Goal: Task Accomplishment & Management: Use online tool/utility

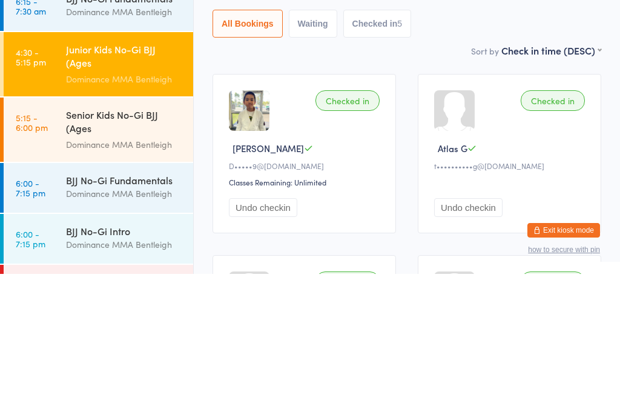
click at [272, 74] on main "Junior Kids No-Gi BJJ (Ages [DEMOGRAPHIC_DATA]-… Check-in [DATE] 4:30pm Dominan…" at bounding box center [407, 361] width 389 height 748
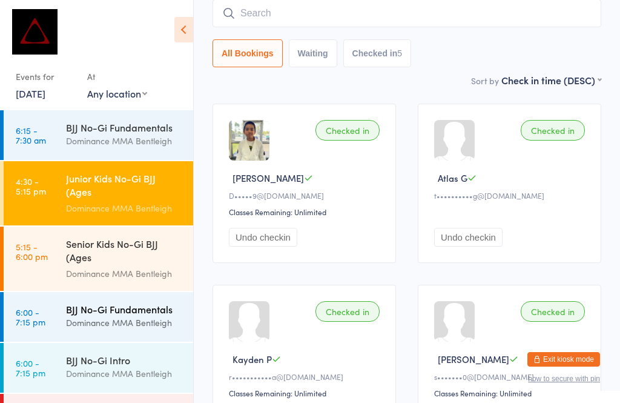
click at [153, 312] on div "BJJ No-Gi Fundamentals" at bounding box center [124, 308] width 117 height 13
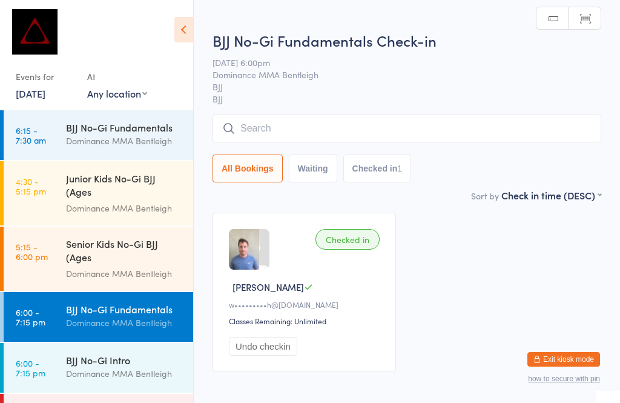
click at [377, 116] on input "search" at bounding box center [407, 128] width 389 height 28
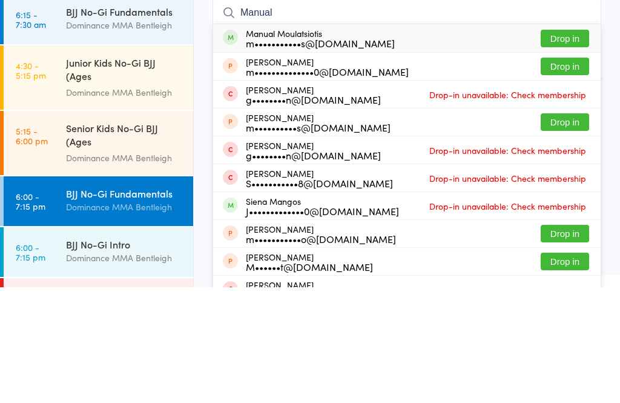
type input "Manual"
click at [556, 145] on button "Drop in" at bounding box center [565, 154] width 48 height 18
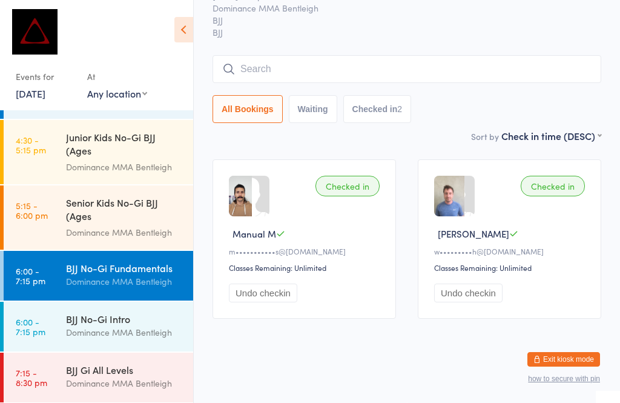
scroll to position [41, 0]
click at [38, 223] on link "5:15 - 6:00 pm Senior Kids No-Gi BJJ (Ages [DEMOGRAPHIC_DATA]) Dominance MMA Be…" at bounding box center [99, 218] width 190 height 64
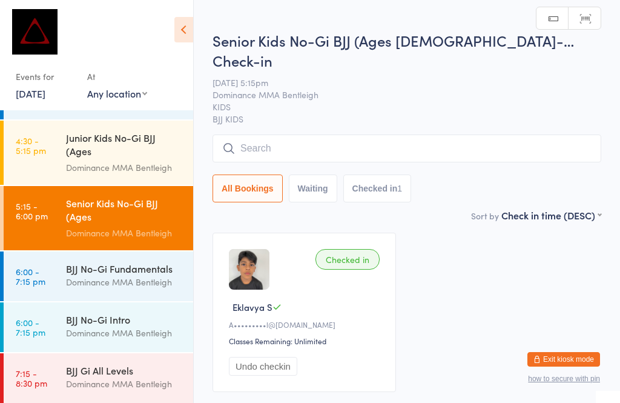
click at [267, 134] on input "search" at bounding box center [407, 148] width 389 height 28
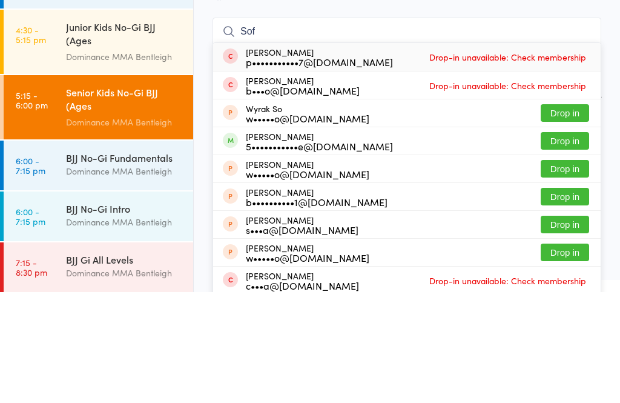
type input "Sof"
click at [259, 242] on div "[PERSON_NAME] 5•••••••••••e@[DOMAIN_NAME]" at bounding box center [319, 251] width 147 height 19
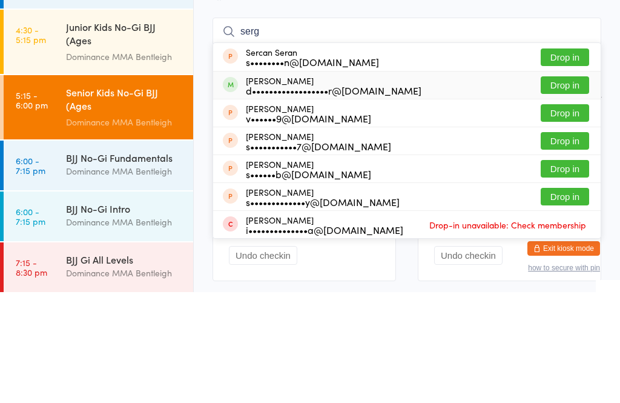
type input "serg"
click at [246, 196] on div "d••••••••••••••••••r@[DOMAIN_NAME]" at bounding box center [334, 201] width 176 height 10
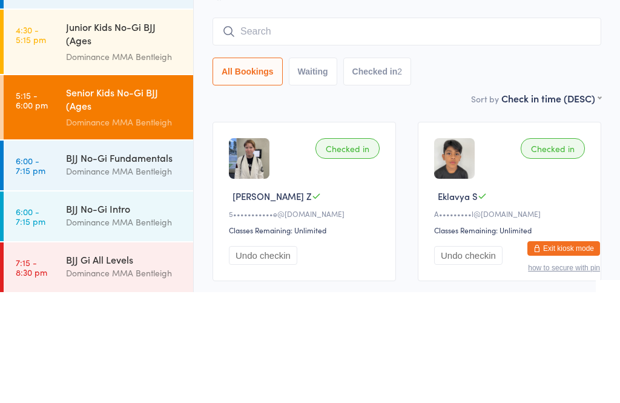
scroll to position [68, 0]
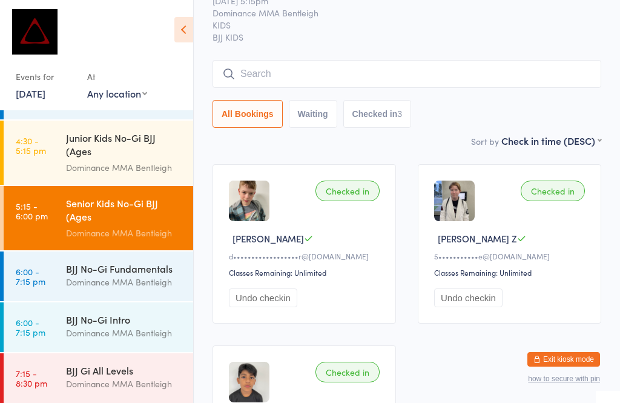
click at [521, 60] on input "search" at bounding box center [407, 74] width 389 height 28
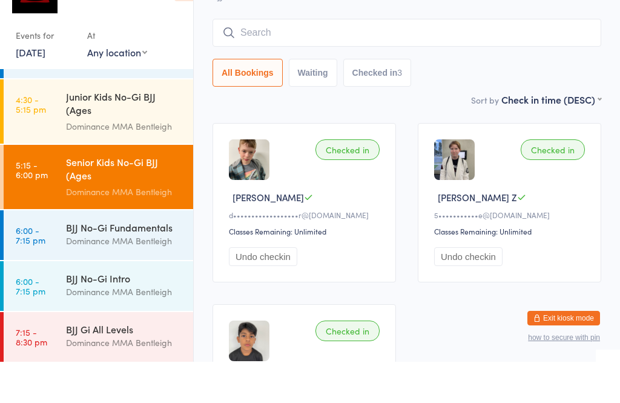
type input "A"
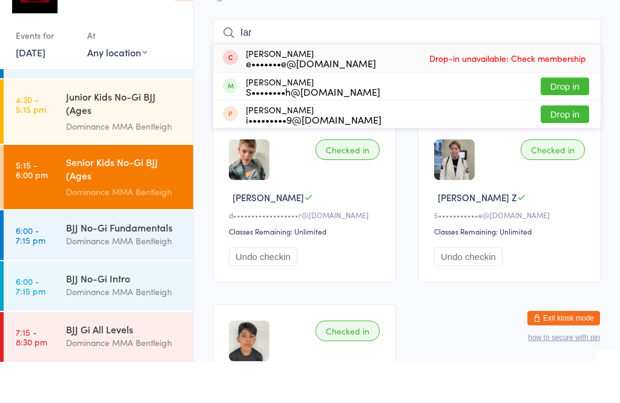
type input "Iar"
click at [570, 119] on button "Drop in" at bounding box center [565, 128] width 48 height 18
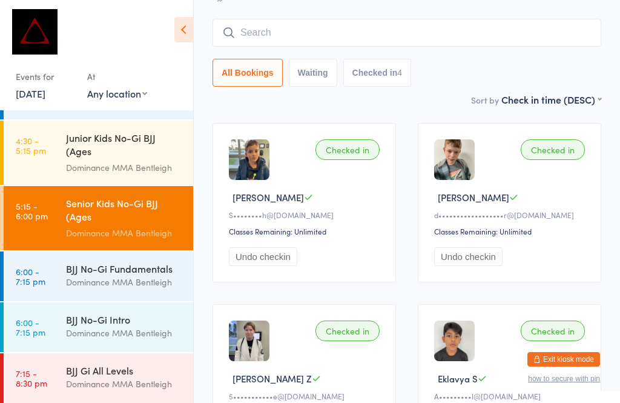
click at [309, 19] on input "search" at bounding box center [407, 33] width 389 height 28
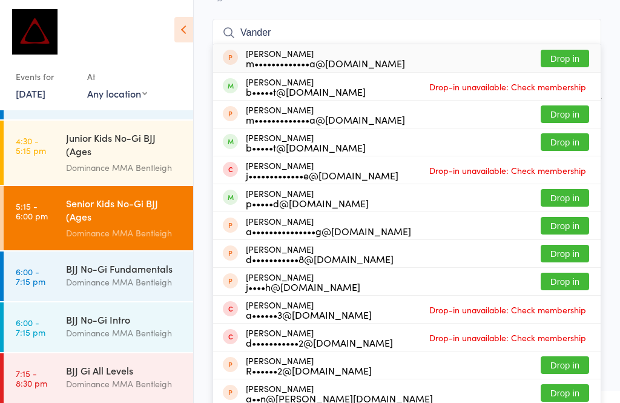
type input "Vander"
click at [554, 133] on button "Drop in" at bounding box center [565, 142] width 48 height 18
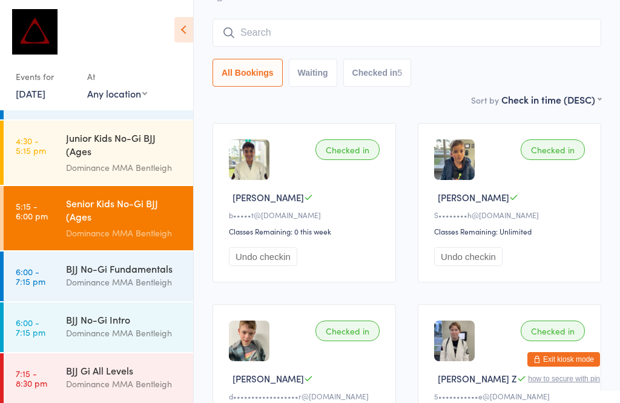
click at [275, 19] on input "search" at bounding box center [407, 33] width 389 height 28
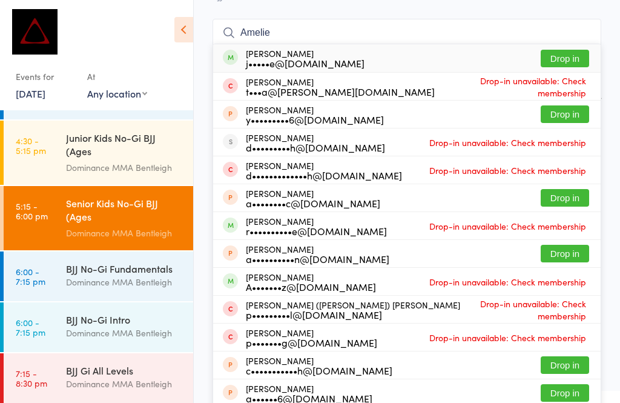
type input "Amelie"
click at [570, 50] on button "Drop in" at bounding box center [565, 59] width 48 height 18
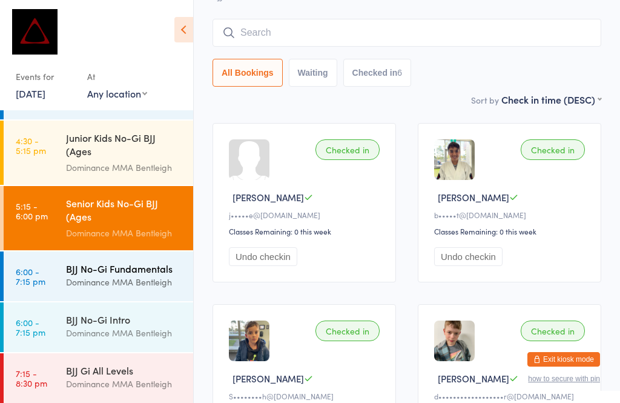
click at [157, 278] on div "Dominance MMA Bentleigh" at bounding box center [124, 282] width 117 height 14
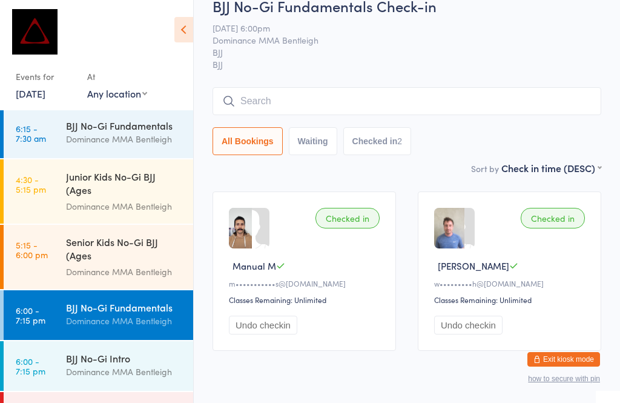
scroll to position [21, 0]
click at [138, 374] on div "Dominance MMA Bentleigh" at bounding box center [124, 372] width 117 height 14
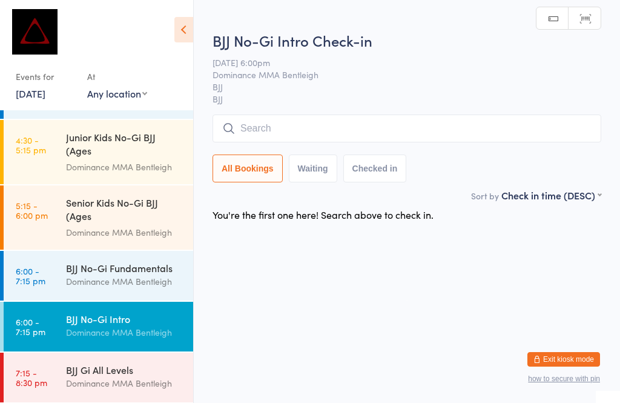
scroll to position [41, 0]
click at [136, 382] on div "Dominance MMA Bentleigh" at bounding box center [124, 384] width 117 height 14
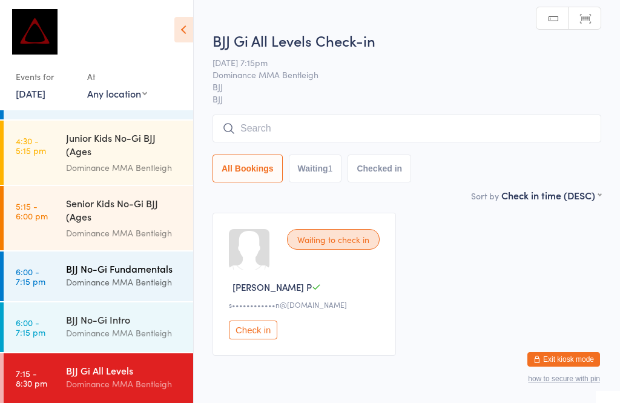
click at [154, 266] on div "BJJ No-Gi Fundamentals" at bounding box center [124, 268] width 117 height 13
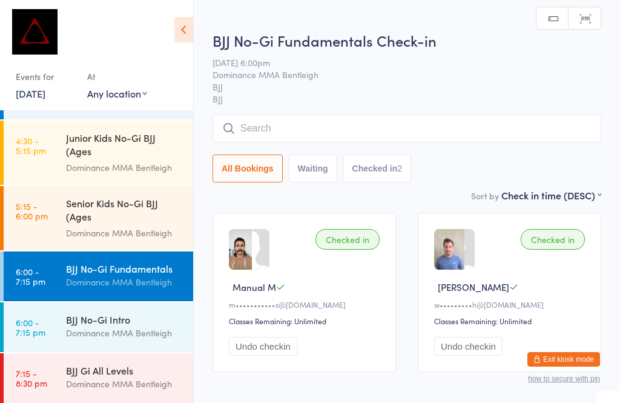
click at [551, 127] on input "search" at bounding box center [407, 128] width 389 height 28
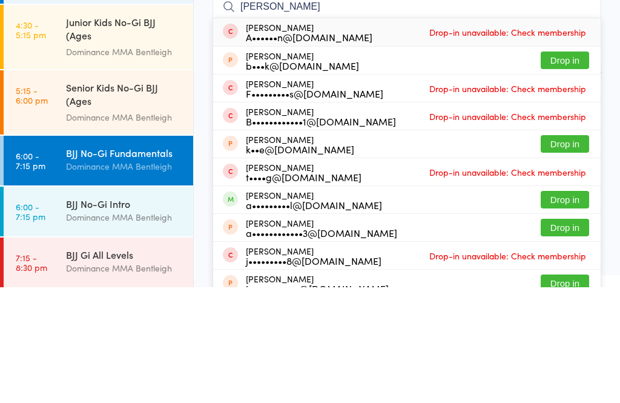
scroll to position [116, 0]
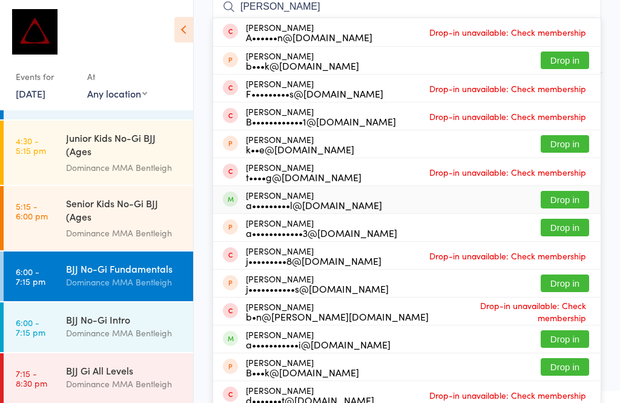
type input "[PERSON_NAME]"
click at [349, 207] on div "a•••••••••l@[DOMAIN_NAME]" at bounding box center [314, 205] width 136 height 10
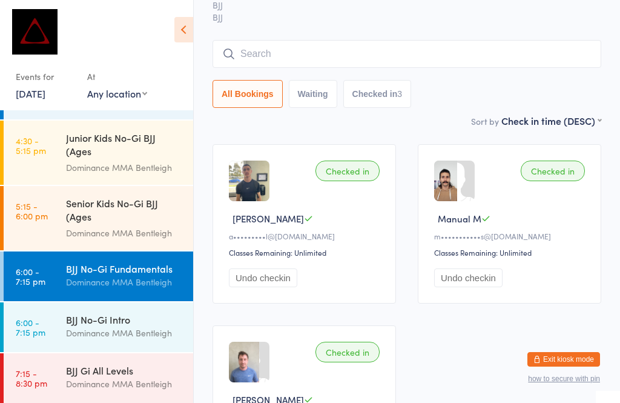
click at [273, 57] on input "search" at bounding box center [407, 54] width 389 height 28
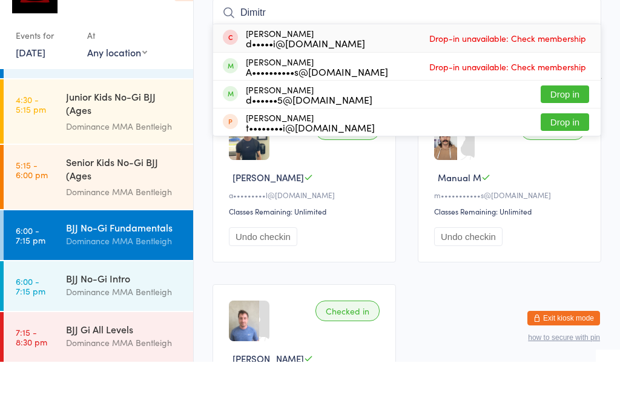
type input "Dimitr"
click at [558, 127] on button "Drop in" at bounding box center [565, 136] width 48 height 18
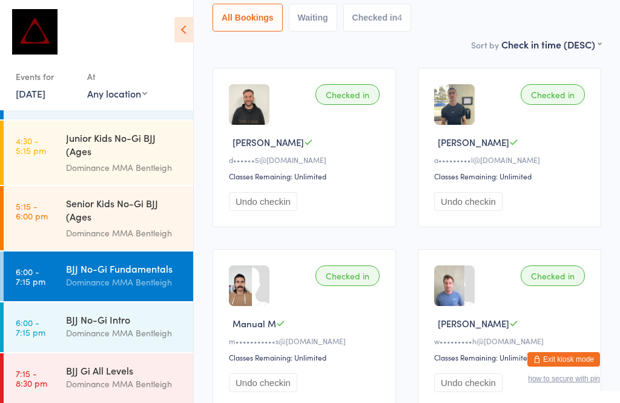
scroll to position [0, 0]
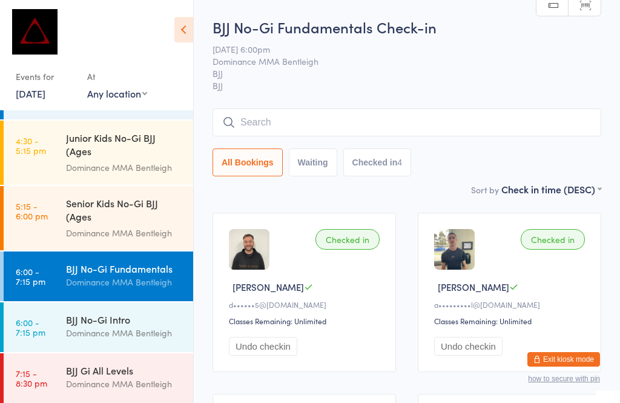
click at [385, 119] on input "search" at bounding box center [407, 122] width 389 height 28
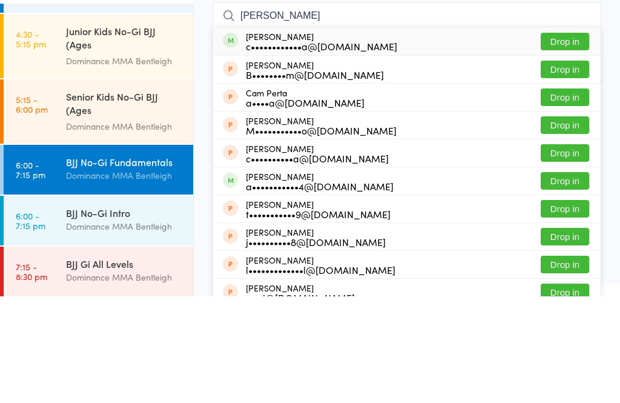
type input "[PERSON_NAME]"
click at [581, 139] on button "Drop in" at bounding box center [565, 148] width 48 height 18
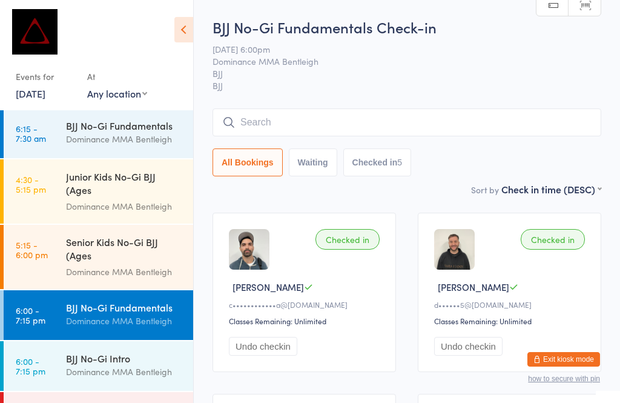
click at [387, 122] on input "search" at bounding box center [407, 122] width 389 height 28
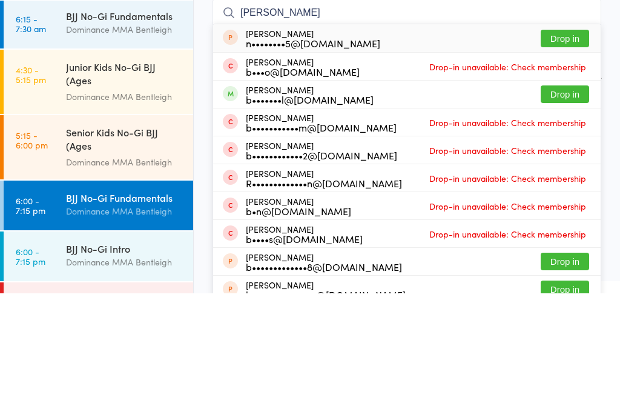
type input "[PERSON_NAME]"
click at [567, 195] on button "Drop in" at bounding box center [565, 204] width 48 height 18
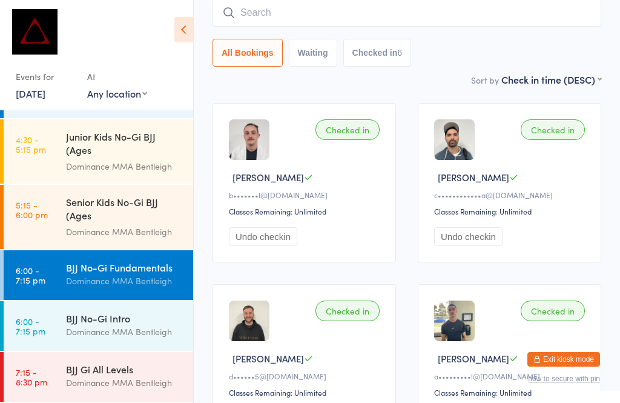
scroll to position [41, 0]
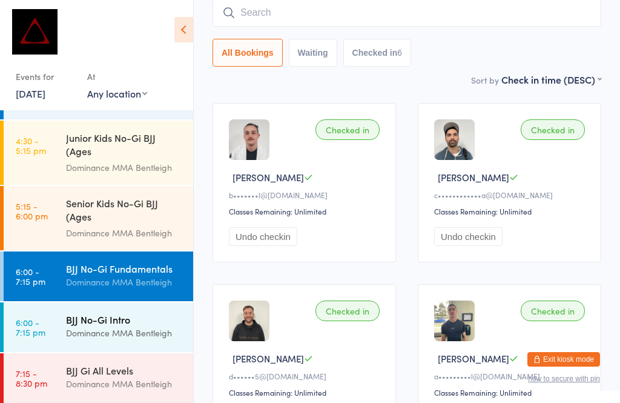
click at [127, 324] on div "BJJ No-Gi Intro" at bounding box center [124, 318] width 117 height 13
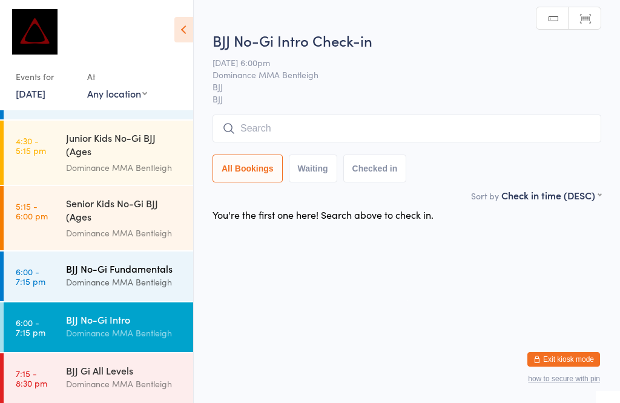
click at [154, 268] on div "BJJ No-Gi Fundamentals" at bounding box center [124, 268] width 117 height 13
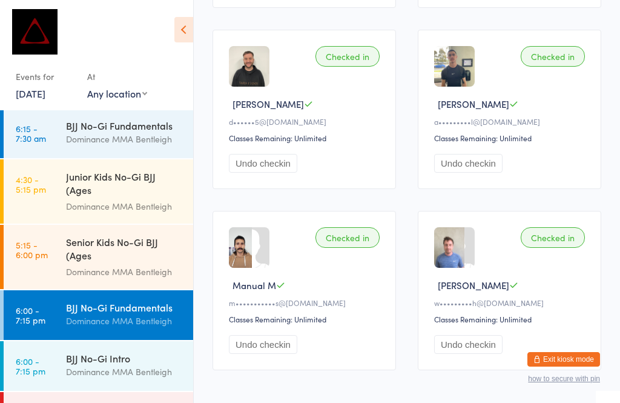
scroll to position [399, 0]
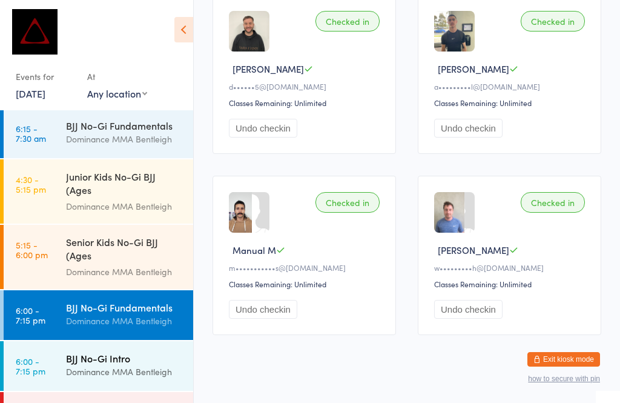
click at [147, 356] on div "BJJ No-Gi Intro" at bounding box center [124, 357] width 117 height 13
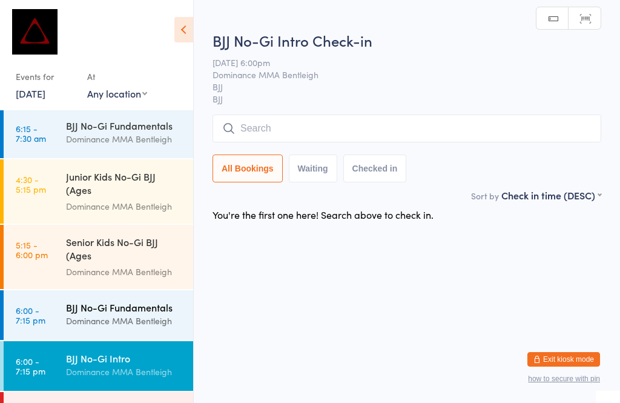
click at [144, 305] on div "BJJ No-Gi Fundamentals" at bounding box center [124, 306] width 117 height 13
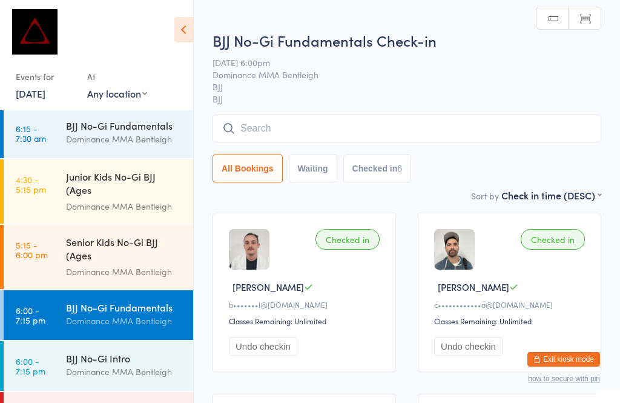
click at [316, 128] on input "search" at bounding box center [407, 128] width 389 height 28
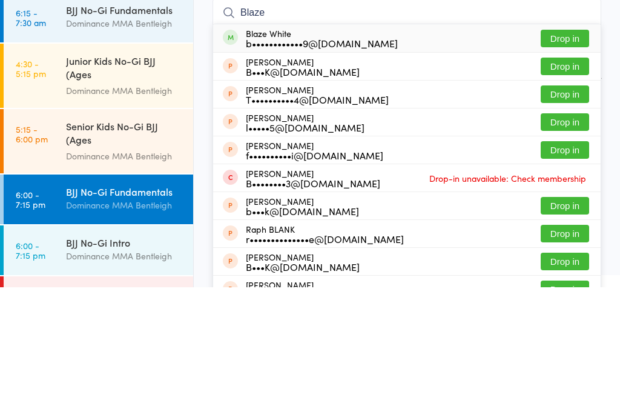
type input "Blaze"
click at [572, 145] on button "Drop in" at bounding box center [565, 154] width 48 height 18
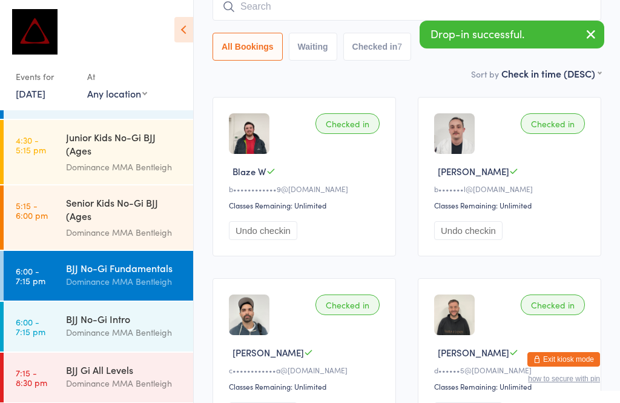
scroll to position [41, 0]
click at [128, 364] on div "BJJ Gi All Levels" at bounding box center [124, 369] width 117 height 13
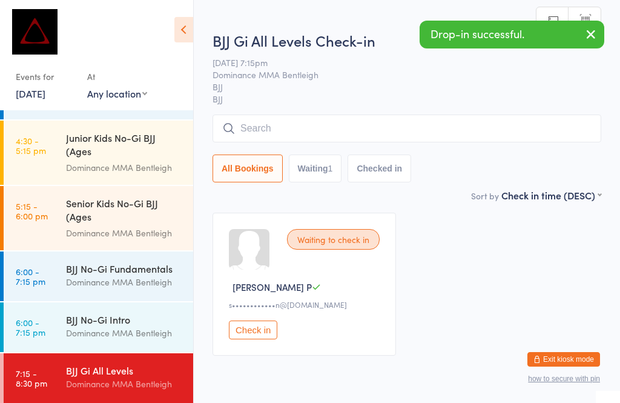
click at [337, 120] on input "search" at bounding box center [407, 128] width 389 height 28
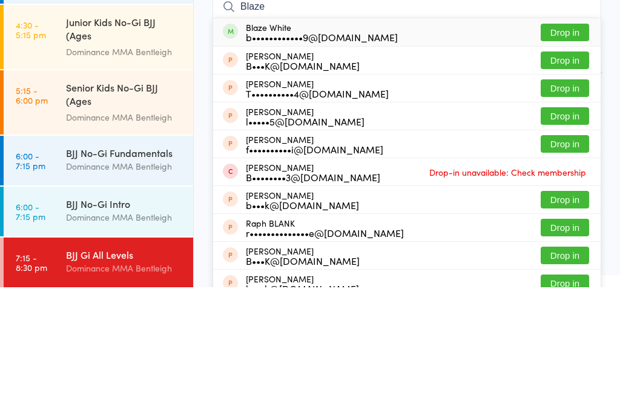
type input "Blaze"
click at [558, 139] on button "Drop in" at bounding box center [565, 148] width 48 height 18
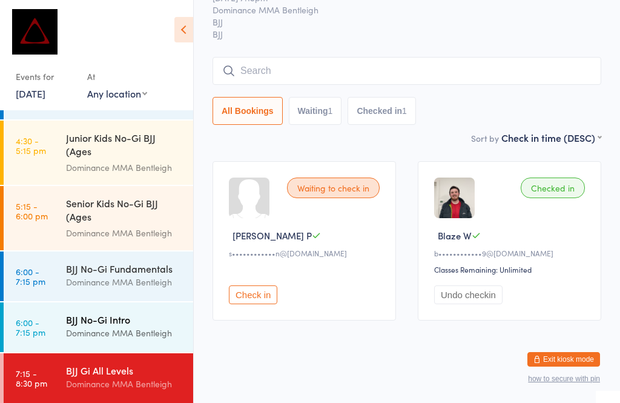
click at [125, 332] on div "Dominance MMA Bentleigh" at bounding box center [124, 333] width 117 height 14
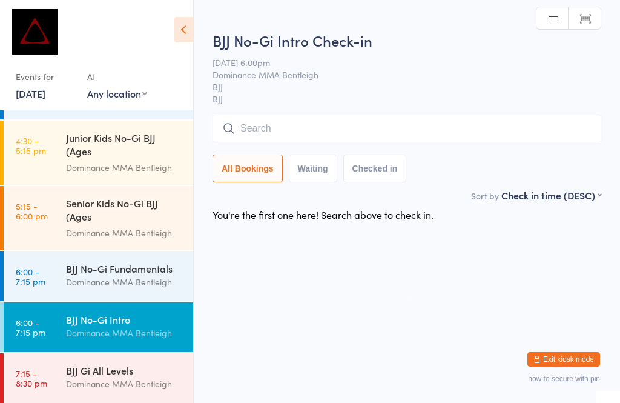
click at [357, 132] on input "search" at bounding box center [407, 128] width 389 height 28
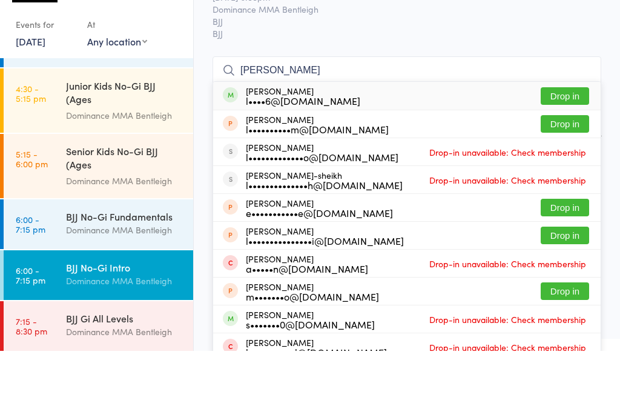
type input "[PERSON_NAME]"
click at [559, 139] on button "Drop in" at bounding box center [565, 148] width 48 height 18
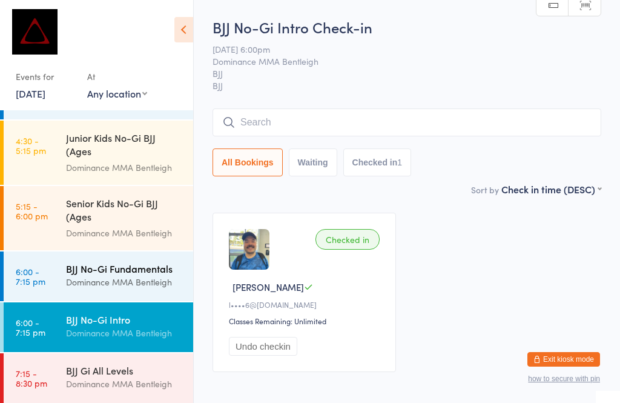
click at [113, 274] on div "BJJ No-Gi Fundamentals" at bounding box center [124, 268] width 117 height 13
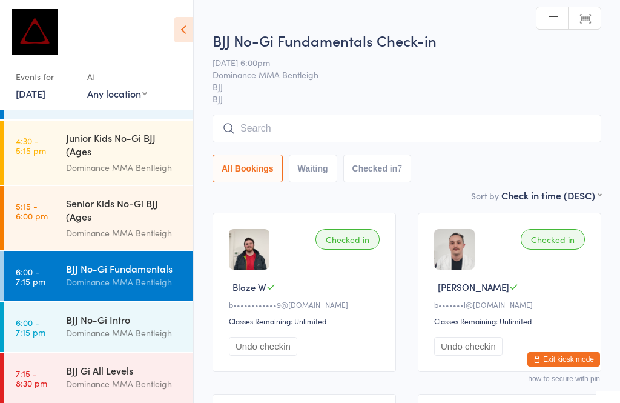
click at [437, 133] on input "search" at bounding box center [407, 128] width 389 height 28
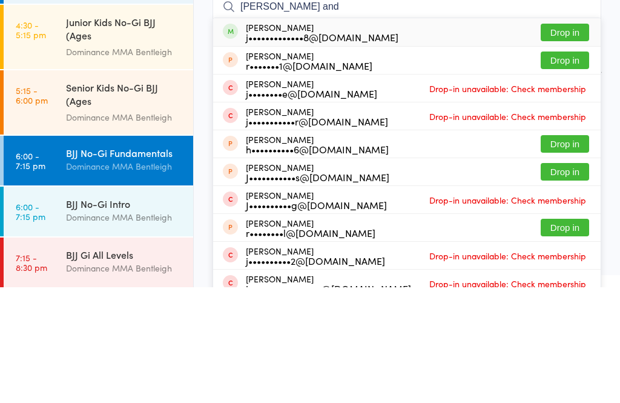
type input "[PERSON_NAME] and"
click at [574, 139] on button "Drop in" at bounding box center [565, 148] width 48 height 18
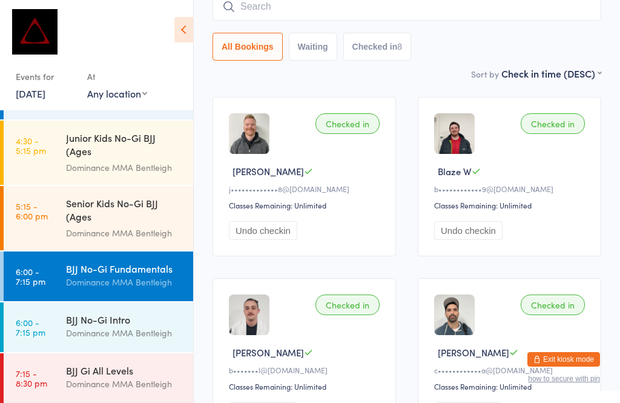
click at [391, 21] on input "search" at bounding box center [407, 7] width 389 height 28
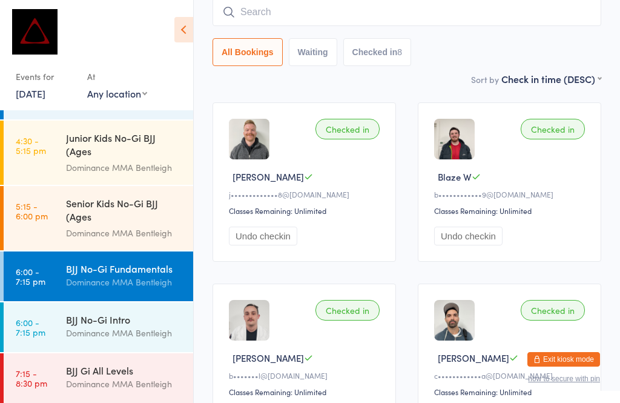
scroll to position [110, 0]
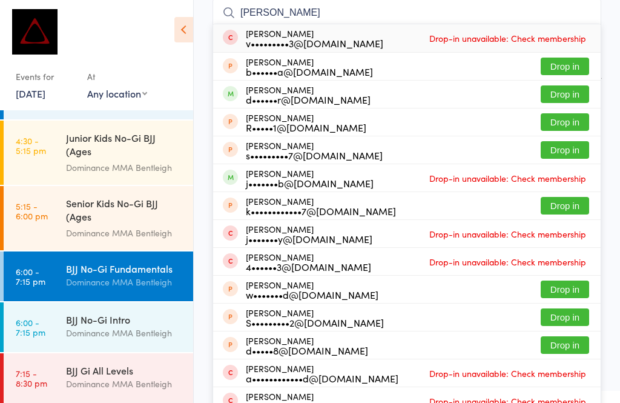
type input "[PERSON_NAME]"
click at [563, 93] on button "Drop in" at bounding box center [565, 94] width 48 height 18
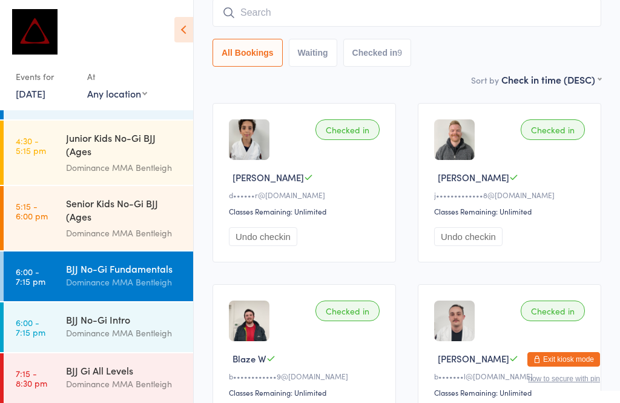
click at [263, 23] on input "search" at bounding box center [407, 13] width 389 height 28
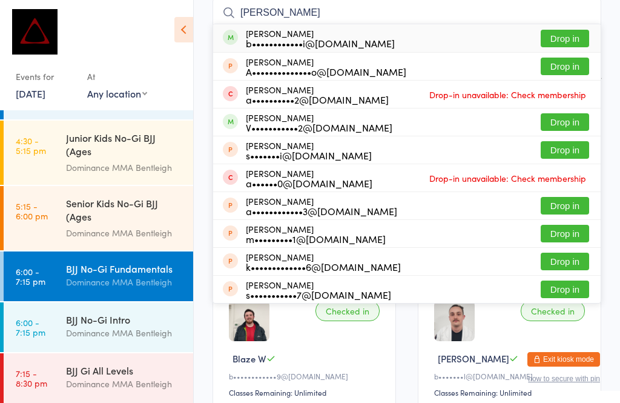
type input "[PERSON_NAME]"
click at [570, 41] on button "Drop in" at bounding box center [565, 39] width 48 height 18
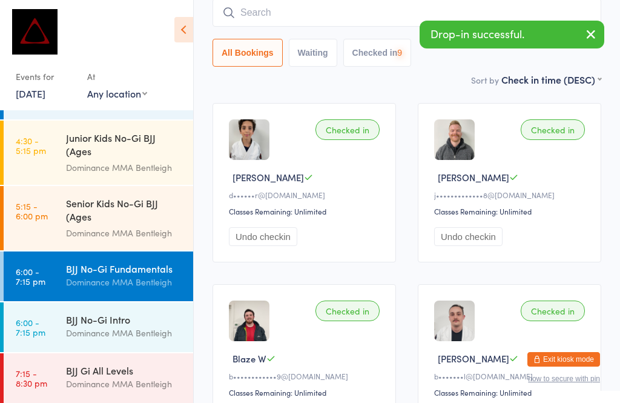
click at [579, 32] on button "button" at bounding box center [591, 35] width 27 height 28
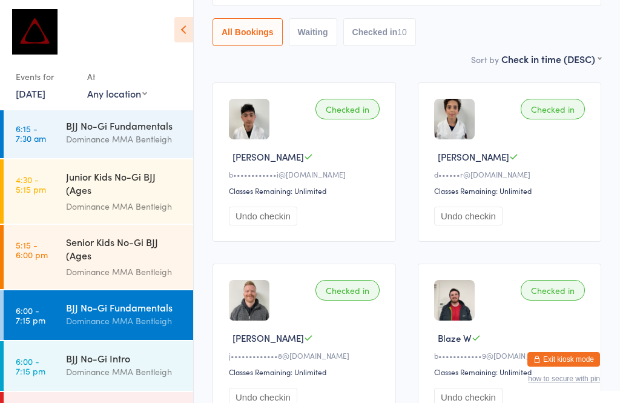
scroll to position [134, 0]
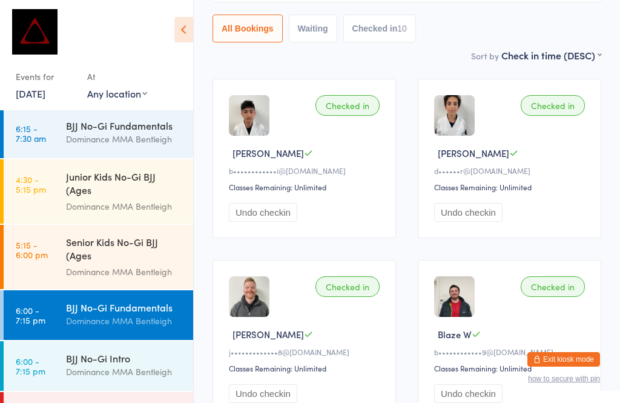
click at [124, 402] on div "BJJ Gi All Levels" at bounding box center [124, 408] width 117 height 13
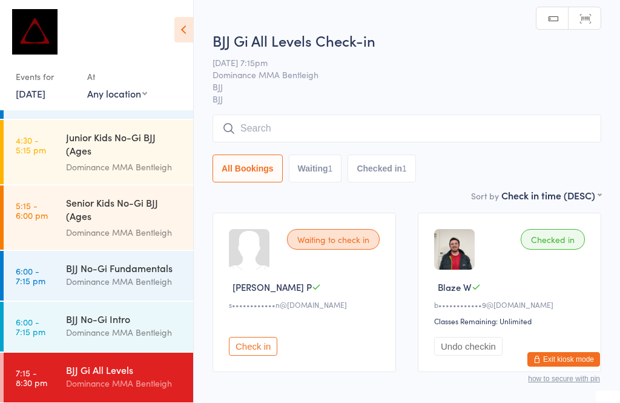
click at [297, 122] on input "search" at bounding box center [407, 128] width 389 height 28
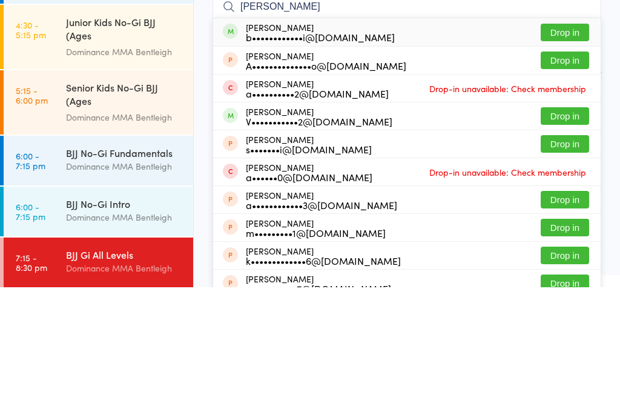
type input "[PERSON_NAME]"
click at [578, 139] on button "Drop in" at bounding box center [565, 148] width 48 height 18
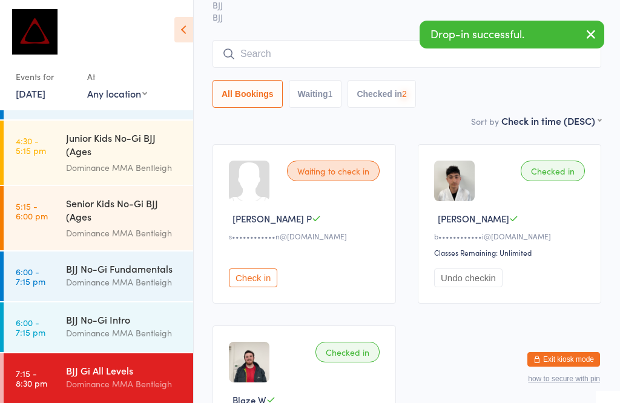
click at [584, 36] on icon "button" at bounding box center [591, 34] width 15 height 15
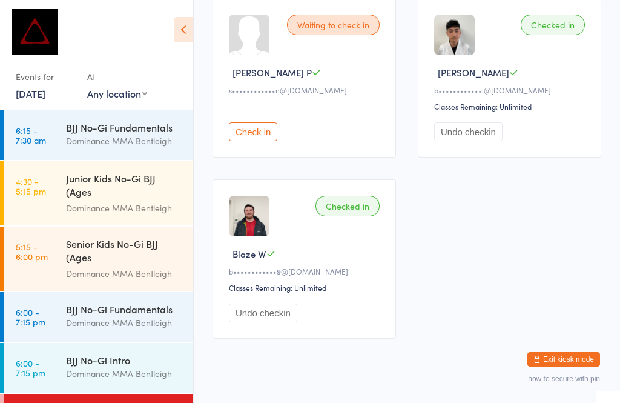
scroll to position [0, 0]
click at [134, 258] on div "Senior Kids No-Gi BJJ (Ages [DEMOGRAPHIC_DATA])" at bounding box center [124, 252] width 117 height 30
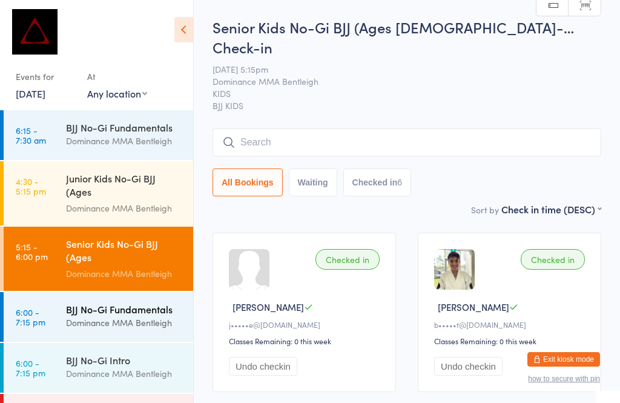
click at [124, 340] on link "6:00 - 7:15 pm BJJ No-Gi Fundamentals Dominance MMA Bentleigh" at bounding box center [99, 317] width 190 height 50
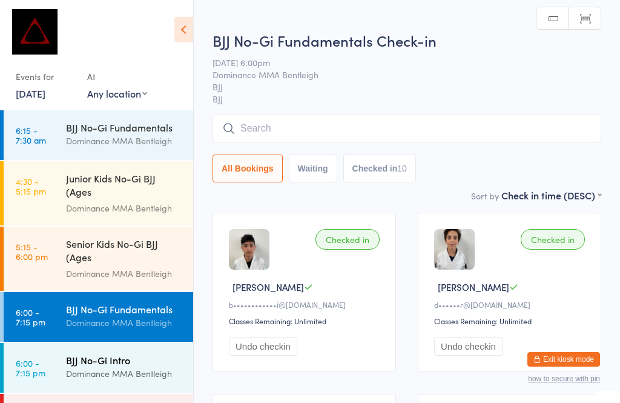
click at [138, 370] on div "Dominance MMA Bentleigh" at bounding box center [124, 373] width 117 height 14
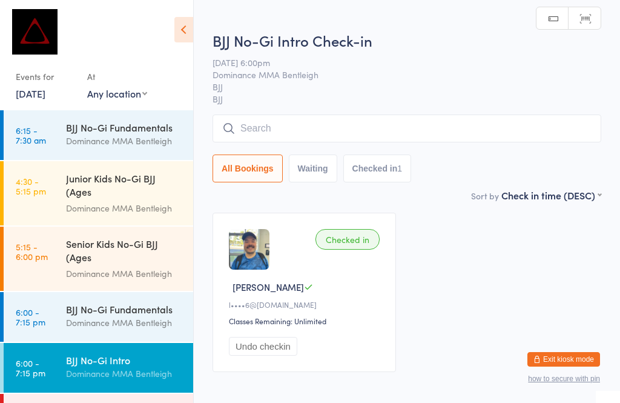
click at [263, 142] on input "search" at bounding box center [407, 128] width 389 height 28
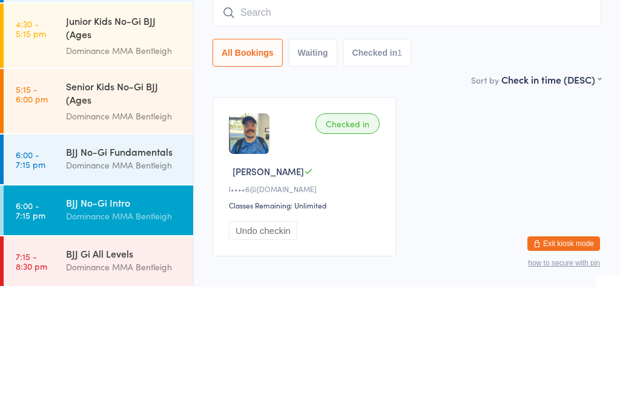
scroll to position [41, 0]
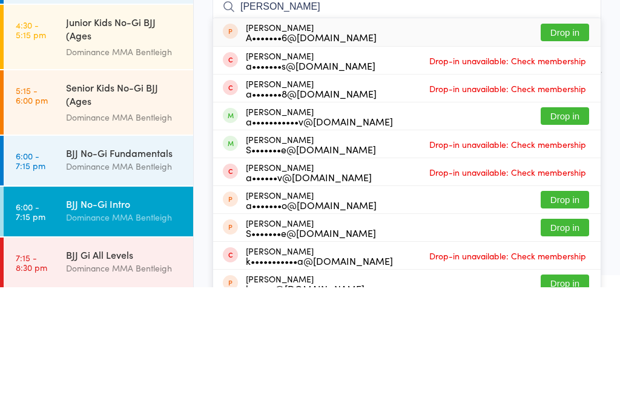
type input "[PERSON_NAME]"
click at [549, 223] on button "Drop in" at bounding box center [565, 232] width 48 height 18
